Goal: Task Accomplishment & Management: Manage account settings

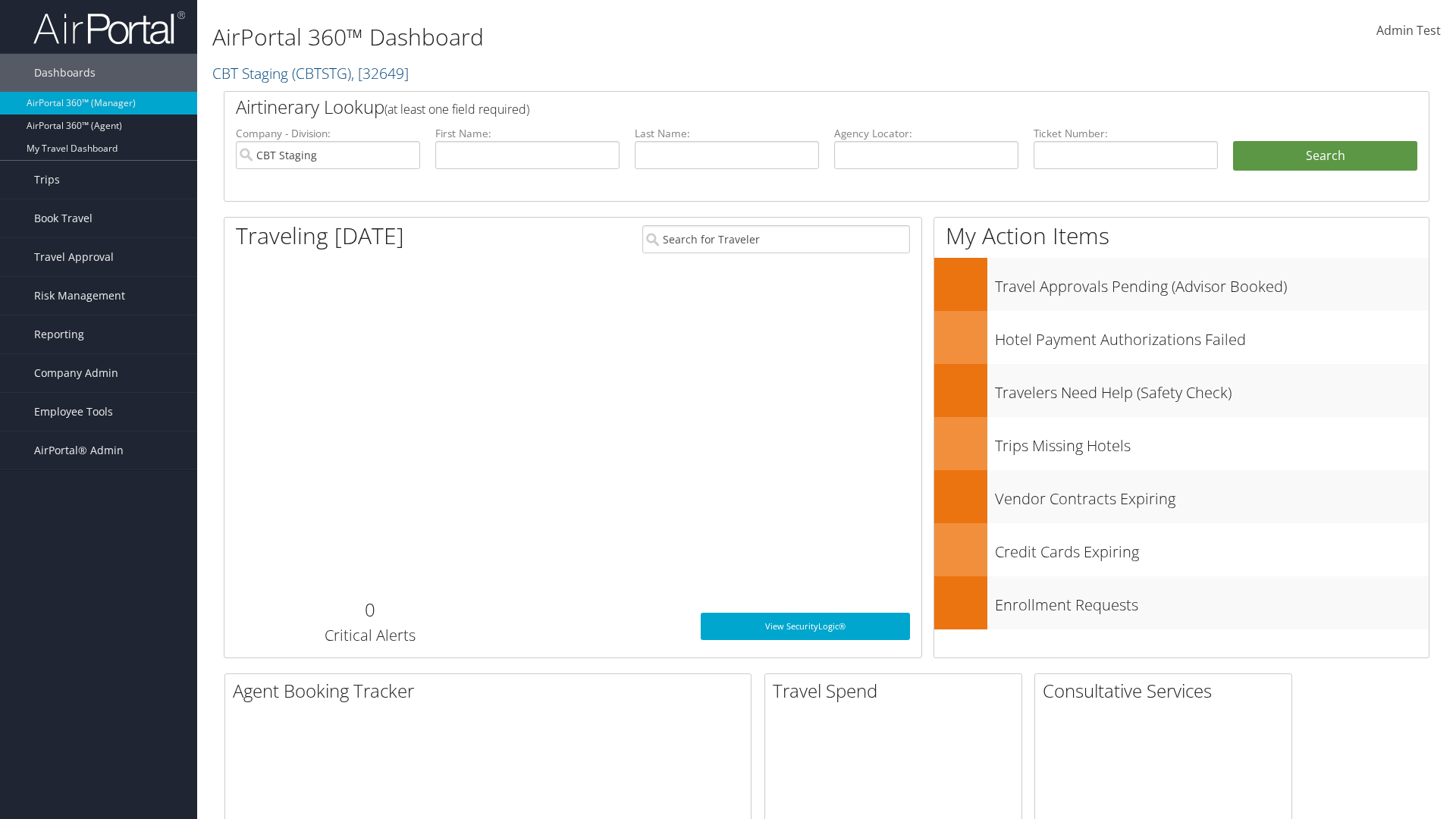
click at [98, 373] on span "Company Admin" at bounding box center [76, 373] width 84 height 38
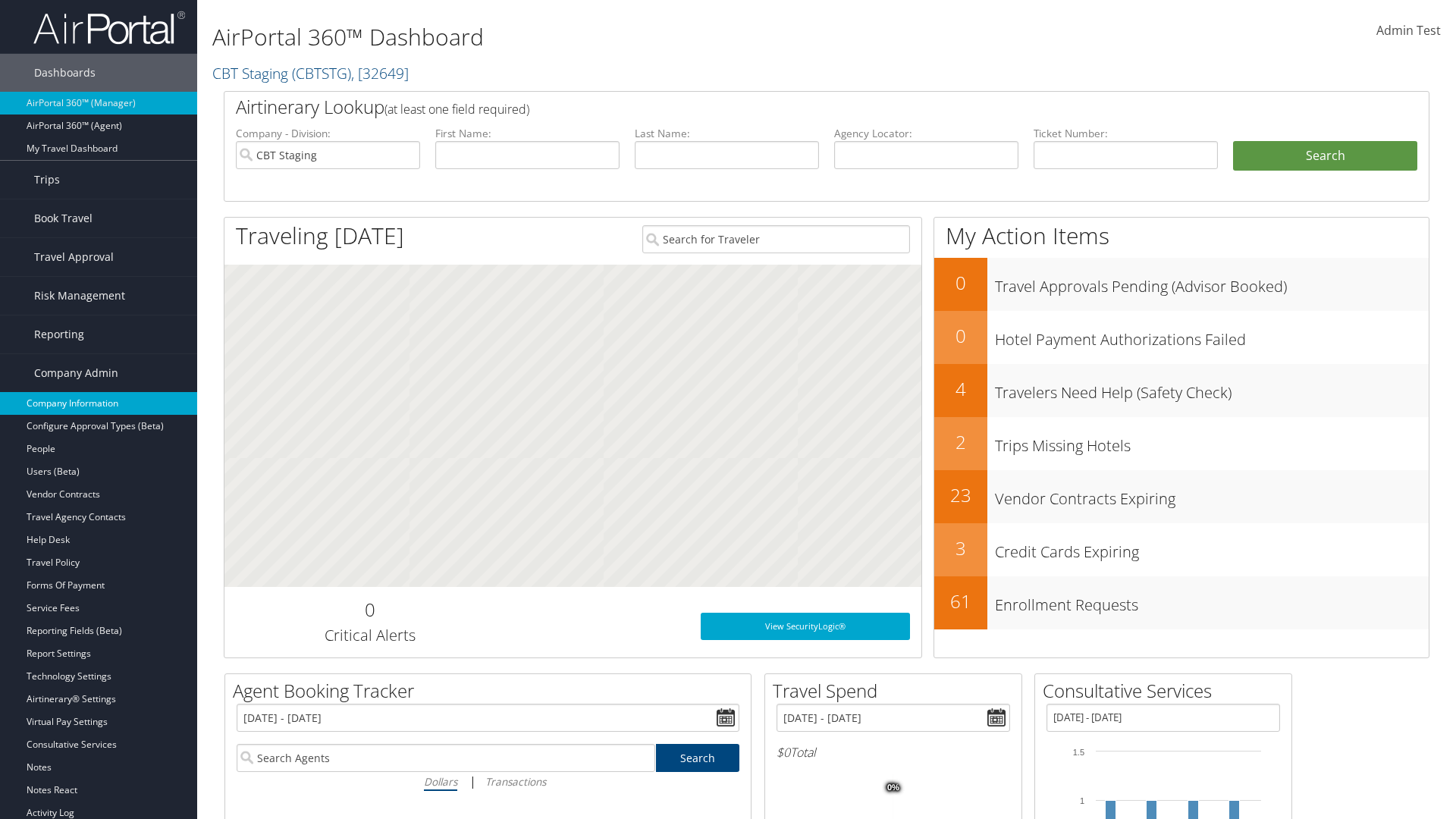
click at [98, 404] on link "Company Information" at bounding box center [98, 404] width 197 height 23
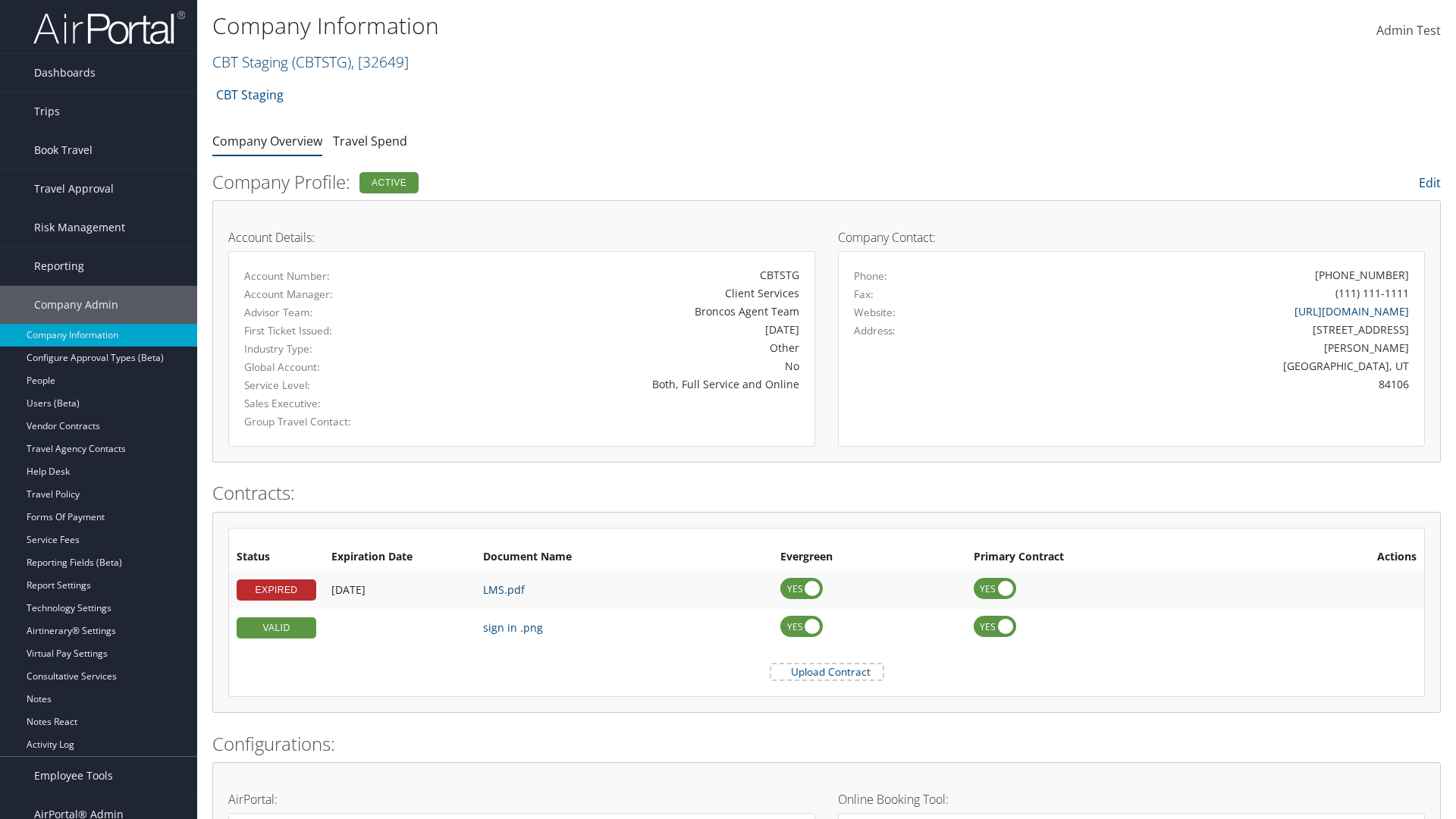
click at [251, 62] on link "CBT Staging ( CBTSTG ) , [ 32649 ]" at bounding box center [309, 62] width 196 height 20
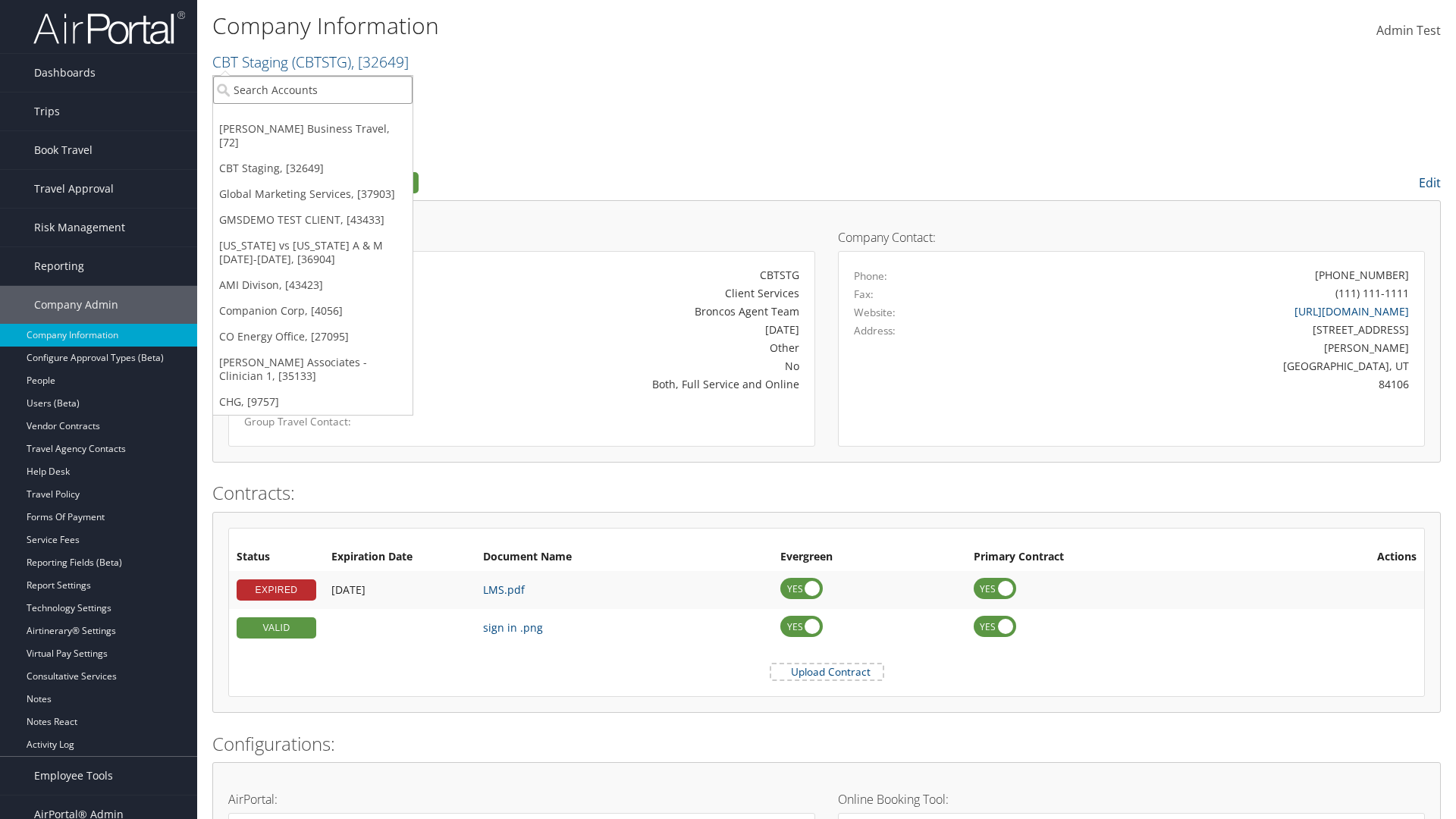
click at [312, 90] on input "search" at bounding box center [312, 90] width 200 height 28
type input "Co Energy Office"
click at [312, 118] on div "CO Energy Office (CO1003), [27095]" at bounding box center [313, 118] width 216 height 14
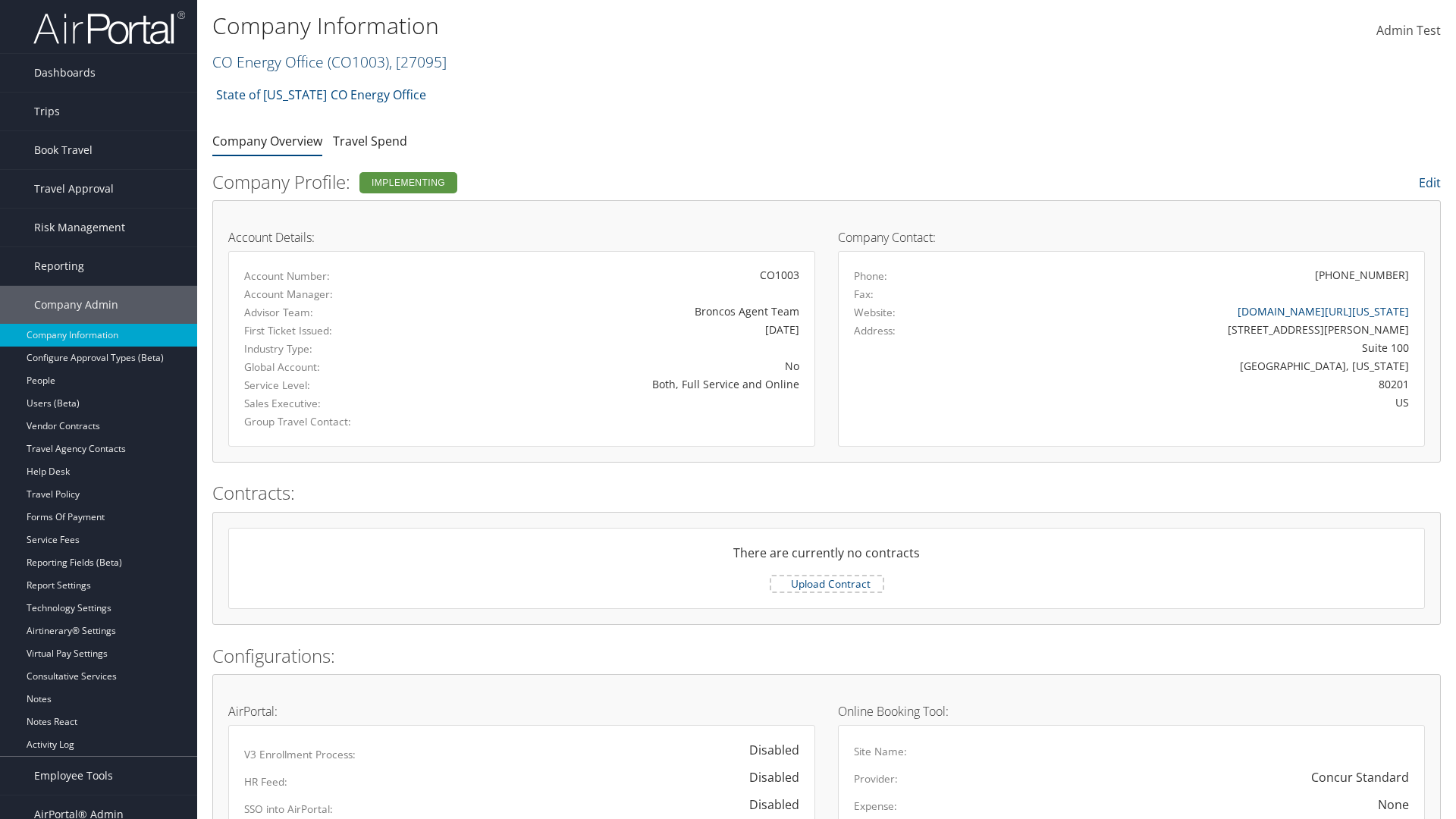
click at [267, 62] on link "CO Energy Office ( CO1003 ) , [ 27095 ]" at bounding box center [329, 62] width 234 height 20
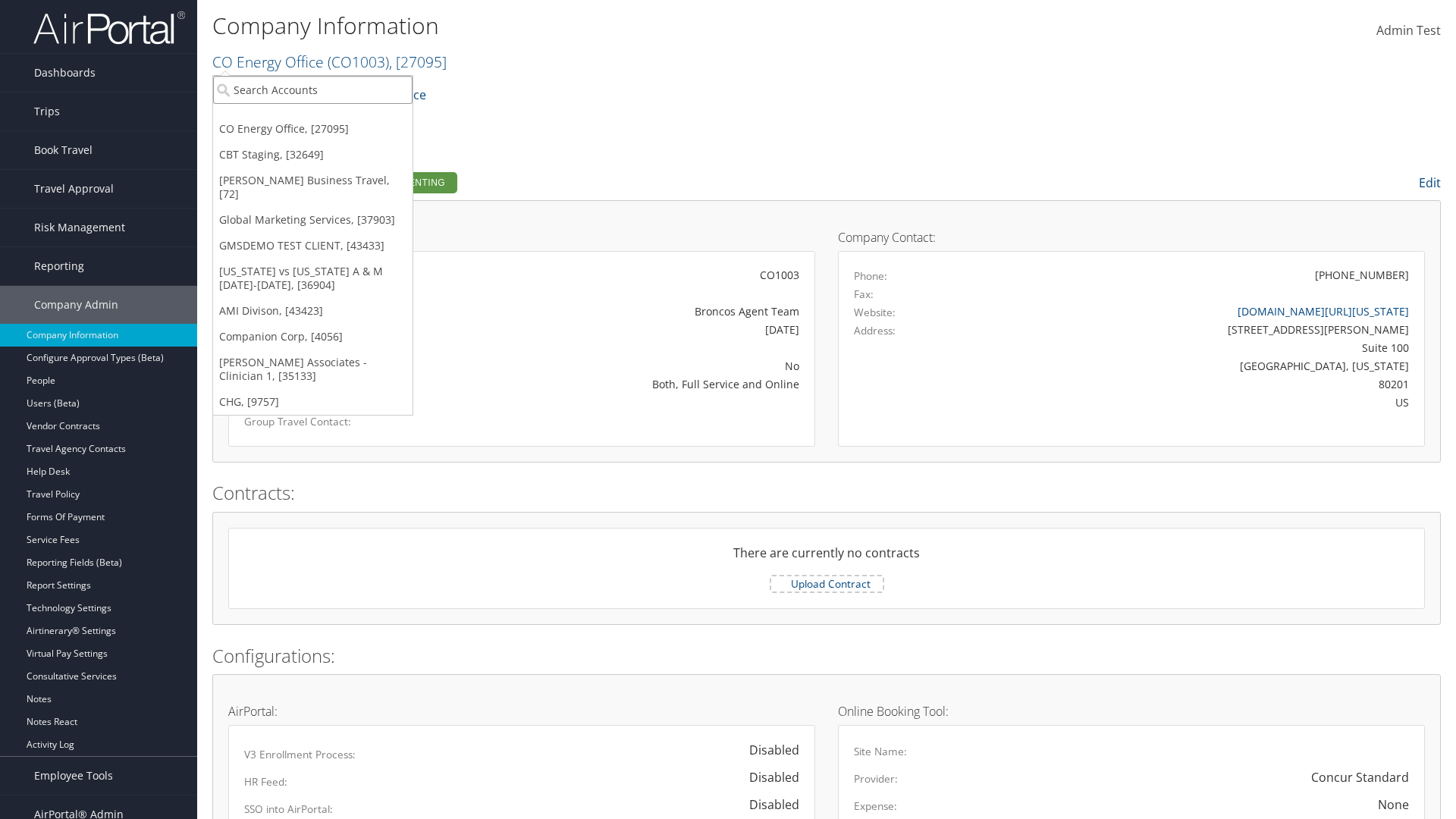
click at [312, 90] on input "search" at bounding box center [312, 90] width 200 height 28
type input "Companion Corp"
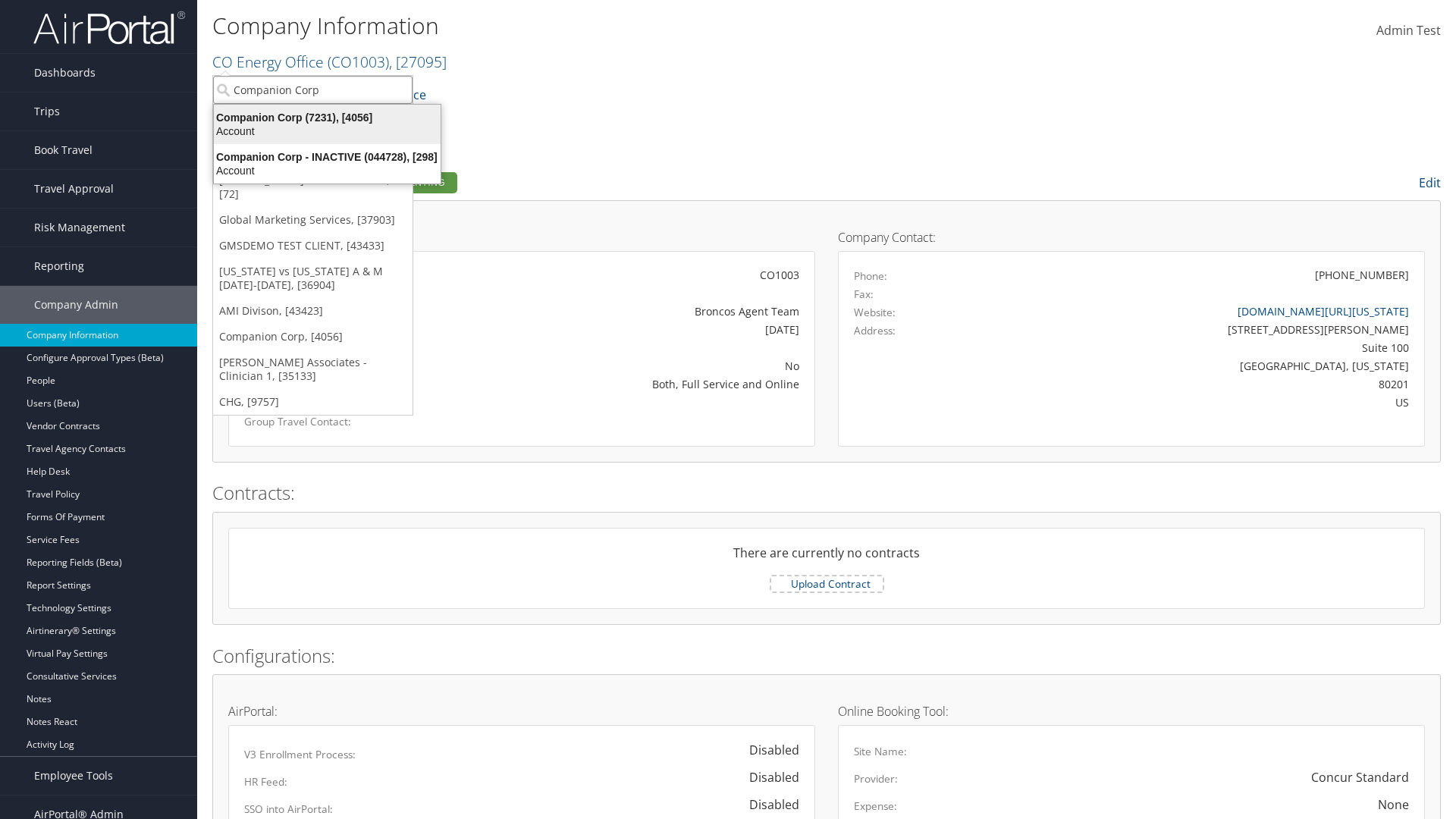
click at [327, 118] on div "Companion Corp (7231), [4056]" at bounding box center [327, 118] width 245 height 14
